Goal: Book appointment/travel/reservation

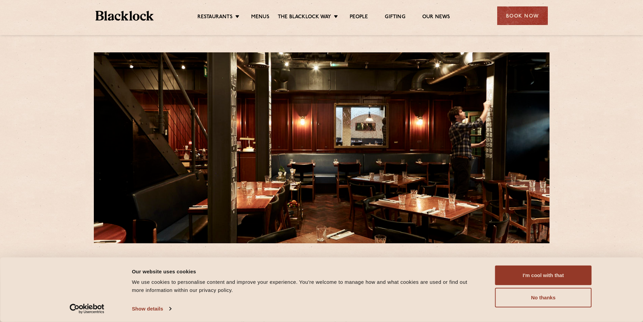
scroll to position [101, 0]
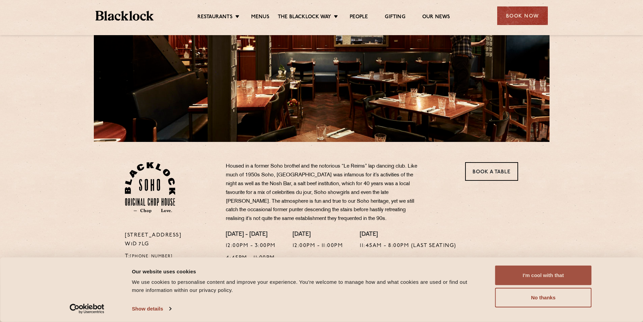
click at [566, 279] on button "I'm cool with that" at bounding box center [543, 275] width 97 height 20
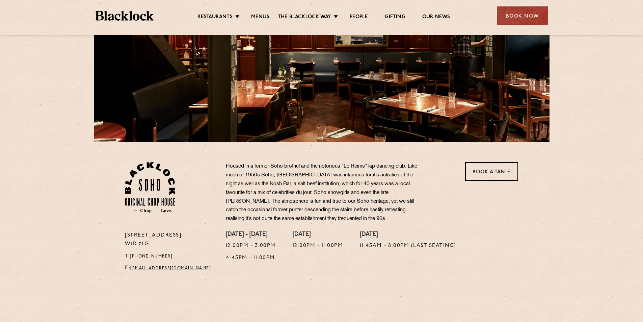
click at [295, 197] on p "Housed in a former Soho brothel and the notorious “Le Reims” lap dancing club. …" at bounding box center [325, 192] width 199 height 61
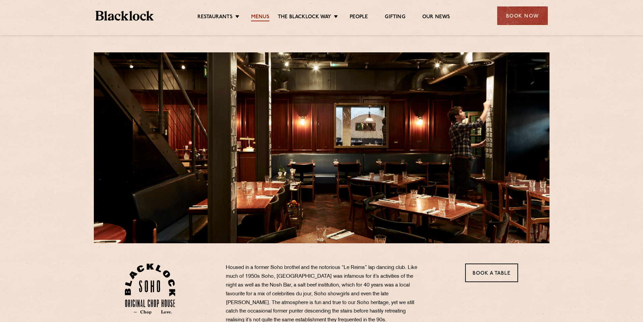
click at [255, 18] on link "Menus" at bounding box center [260, 17] width 18 height 7
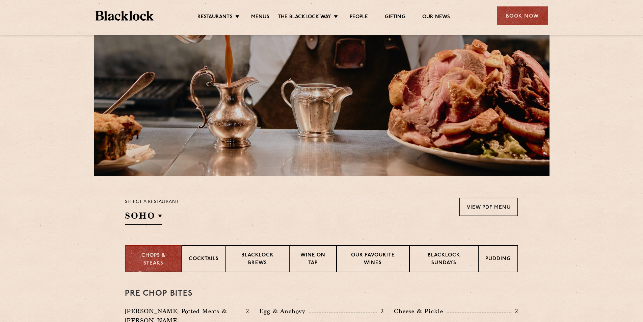
scroll to position [169, 0]
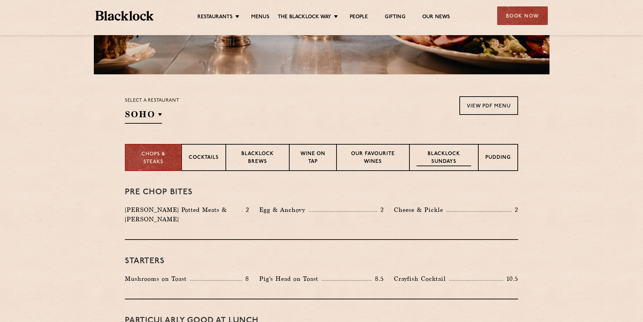
click at [443, 169] on div "Blacklock Sundays" at bounding box center [443, 157] width 69 height 27
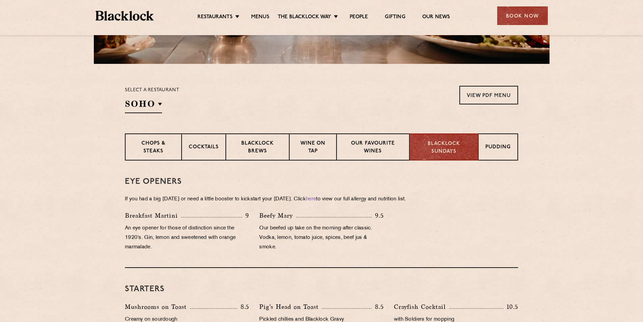
scroll to position [43, 0]
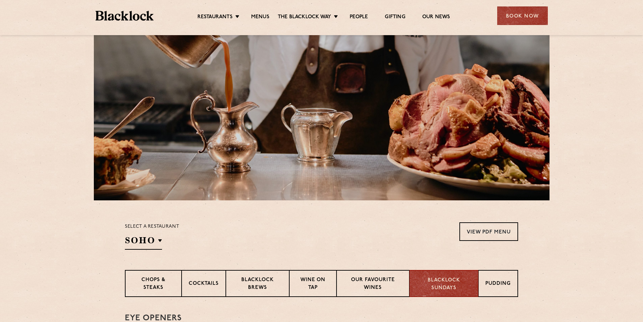
click at [517, 12] on div "Book Now" at bounding box center [522, 15] width 51 height 19
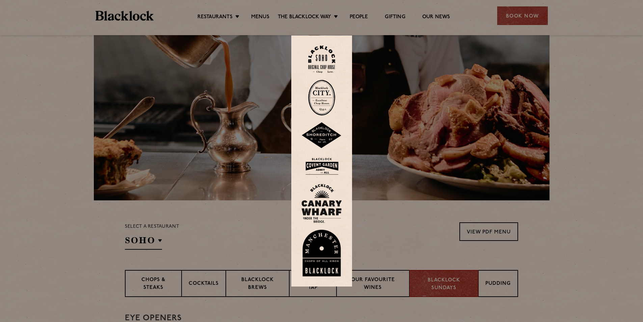
click at [314, 59] on img at bounding box center [321, 59] width 27 height 27
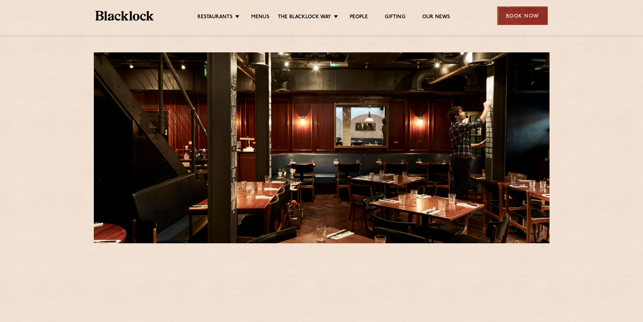
click at [532, 13] on div "Book Now" at bounding box center [522, 15] width 51 height 19
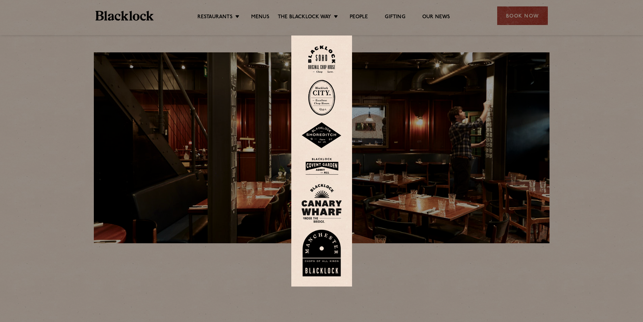
click at [323, 64] on img at bounding box center [321, 59] width 27 height 27
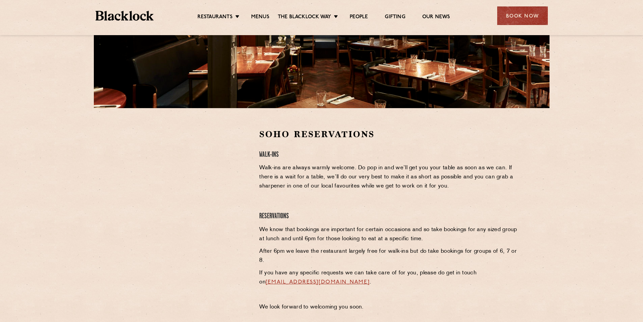
scroll to position [169, 0]
